Goal: Task Accomplishment & Management: Use online tool/utility

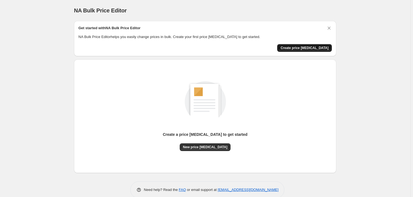
click at [321, 46] on span "Create price [MEDICAL_DATA]" at bounding box center [304, 48] width 48 height 4
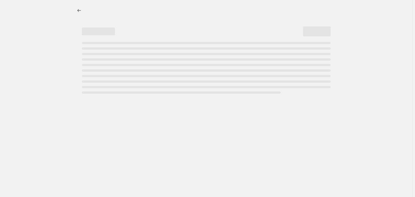
select select "percentage"
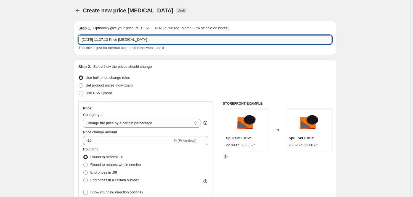
click at [124, 40] on input "26. Aug. 2025, 11:37:13 Price change job" at bounding box center [204, 39] width 253 height 9
click at [124, 41] on input "26. Aug. 2025, 11:37:13 Price change job" at bounding box center [204, 39] width 253 height 9
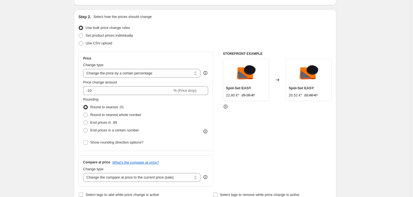
scroll to position [25, 0]
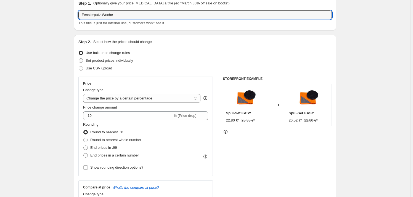
type input "Fensterputz-Woche"
click at [111, 57] on label "Set product prices individually" at bounding box center [105, 61] width 55 height 8
click at [79, 58] on input "Set product prices individually" at bounding box center [79, 58] width 0 height 0
radio input "true"
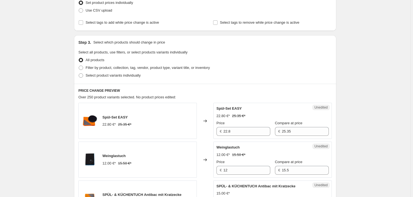
scroll to position [75, 0]
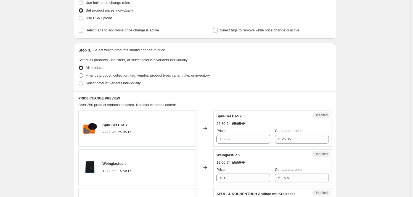
click at [162, 77] on span "Filter by product, collection, tag, vendor, product type, variant title, or inv…" at bounding box center [147, 75] width 124 height 4
click at [79, 74] on input "Filter by product, collection, tag, vendor, product type, variant title, or inv…" at bounding box center [79, 73] width 0 height 0
radio input "true"
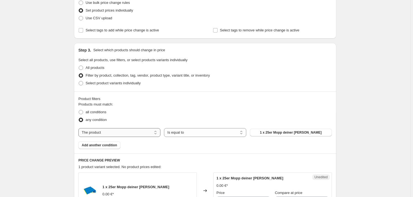
click at [139, 135] on select "The product The product's collection The product's tag The product's vendor The…" at bounding box center [119, 132] width 82 height 9
select select "collection"
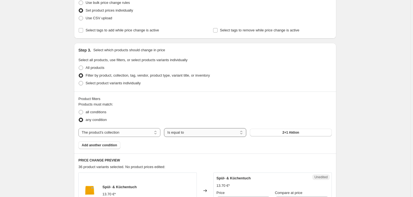
click at [186, 134] on select "Is equal to Is not equal to" at bounding box center [205, 132] width 82 height 9
drag, startPoint x: 186, startPoint y: 134, endPoint x: 192, endPoint y: 134, distance: 6.1
click at [186, 134] on select "Is equal to Is not equal to" at bounding box center [205, 132] width 82 height 9
click at [288, 134] on span "2+1 Aktion" at bounding box center [290, 132] width 17 height 4
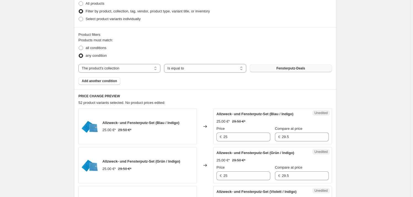
scroll to position [150, 0]
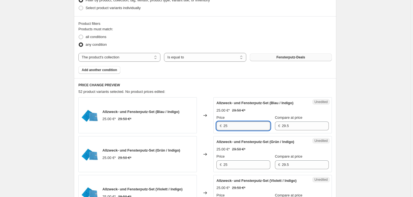
click at [234, 128] on input "25" at bounding box center [246, 126] width 47 height 9
type input "20"
click at [288, 126] on input "29.5" at bounding box center [305, 126] width 47 height 9
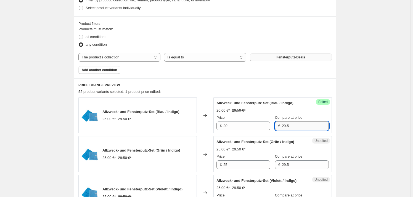
click at [288, 126] on input "29.5" at bounding box center [305, 126] width 47 height 9
type input "25"
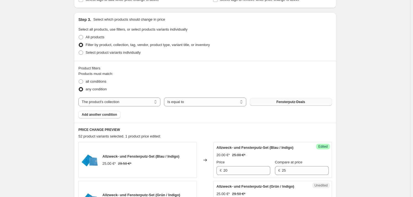
scroll to position [100, 0]
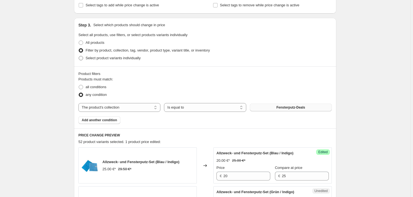
click at [129, 60] on span "Select product variants individually" at bounding box center [112, 58] width 55 height 4
click at [79, 56] on input "Select product variants individually" at bounding box center [79, 56] width 0 height 0
radio input "true"
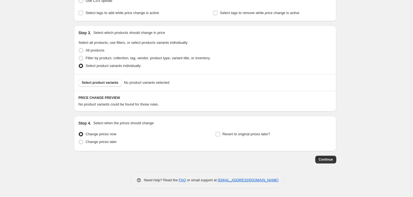
scroll to position [92, 0]
click at [89, 79] on div "Select product variants No product variants selected" at bounding box center [204, 83] width 253 height 8
click at [92, 82] on span "Select product variants" at bounding box center [100, 83] width 37 height 4
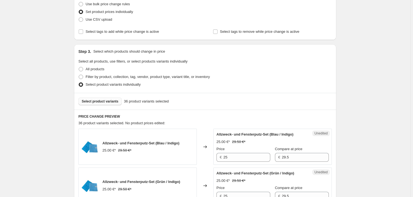
scroll to position [71, 0]
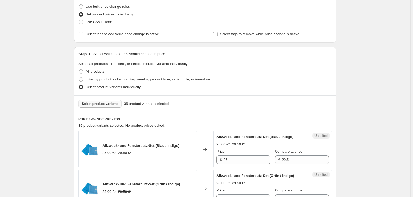
click at [118, 105] on button "Select product variants" at bounding box center [99, 104] width 43 height 8
click at [121, 79] on span "Filter by product, collection, tag, vendor, product type, variant title, or inv…" at bounding box center [147, 79] width 124 height 4
click at [79, 77] on input "Filter by product, collection, tag, vendor, product type, variant title, or inv…" at bounding box center [79, 77] width 0 height 0
radio input "true"
select select "collection"
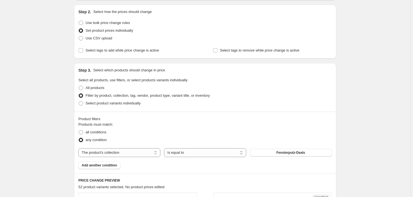
scroll to position [46, 0]
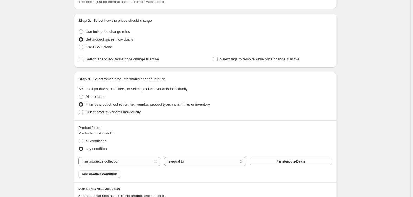
click at [113, 62] on span "Select tags to add while price change is active" at bounding box center [121, 60] width 73 height 6
click at [83, 62] on input "Select tags to add while price change is active" at bounding box center [81, 59] width 4 height 4
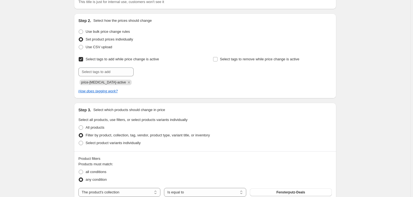
click at [113, 62] on span "Select tags to add while price change is active" at bounding box center [121, 60] width 73 height 6
click at [83, 62] on input "Select tags to add while price change is active" at bounding box center [81, 59] width 4 height 4
checkbox input "false"
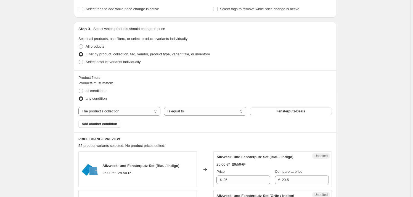
scroll to position [121, 0]
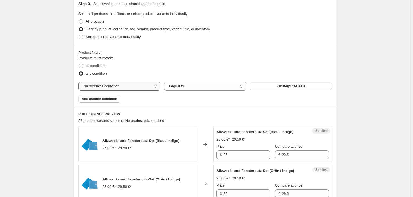
click at [104, 85] on select "The product The product's collection The product's tag The product's vendor The…" at bounding box center [119, 86] width 82 height 9
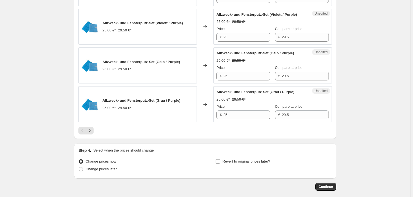
scroll to position [974, 0]
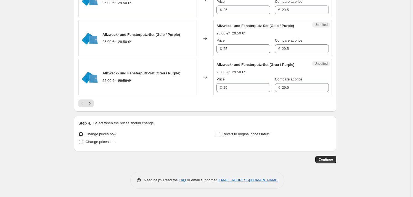
click at [91, 107] on button "Next" at bounding box center [90, 104] width 8 height 8
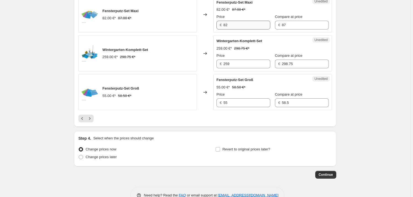
scroll to position [996, 0]
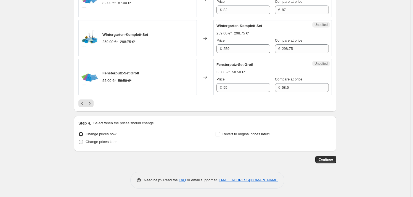
click at [83, 142] on span at bounding box center [81, 142] width 4 height 4
click at [79, 140] on input "Change prices later" at bounding box center [79, 140] width 0 height 0
radio input "true"
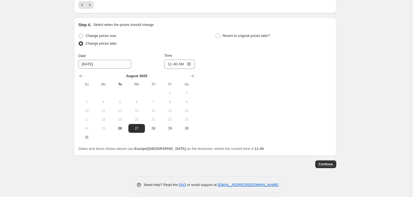
scroll to position [1072, 0]
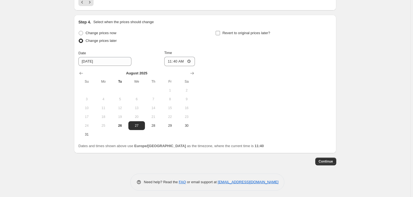
click at [225, 37] on label "Revert to original prices later?" at bounding box center [242, 33] width 55 height 8
click at [220, 35] on input "Revert to original prices later?" at bounding box center [217, 33] width 4 height 4
checkbox input "true"
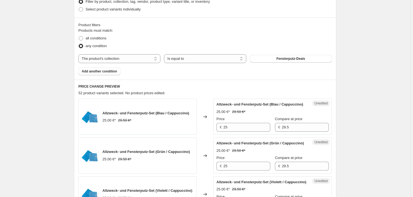
scroll to position [144, 0]
